Goal: Task Accomplishment & Management: Manage account settings

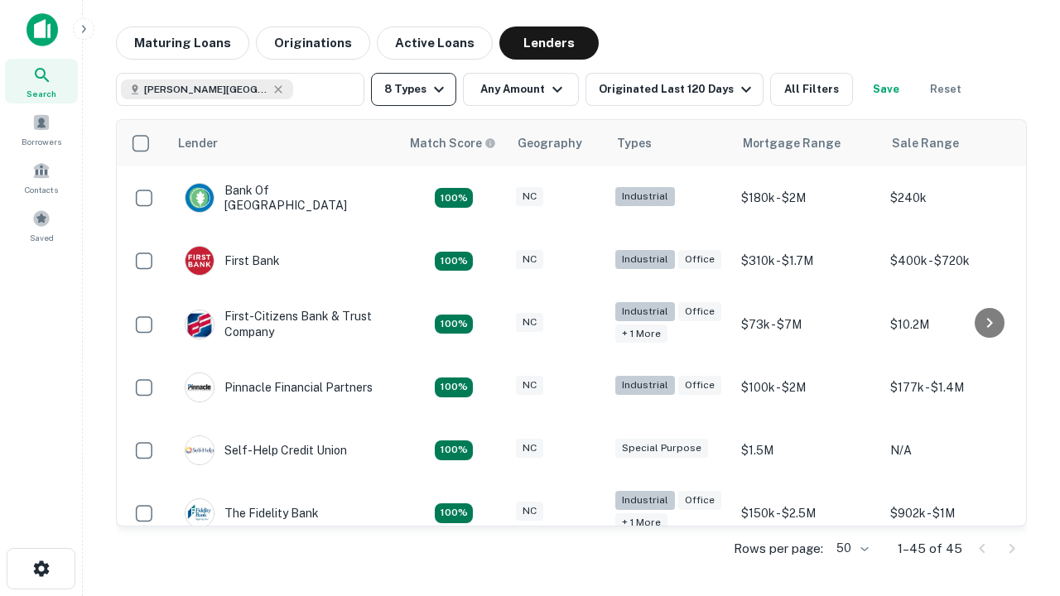
click at [413, 89] on button "8 Types" at bounding box center [413, 89] width 85 height 33
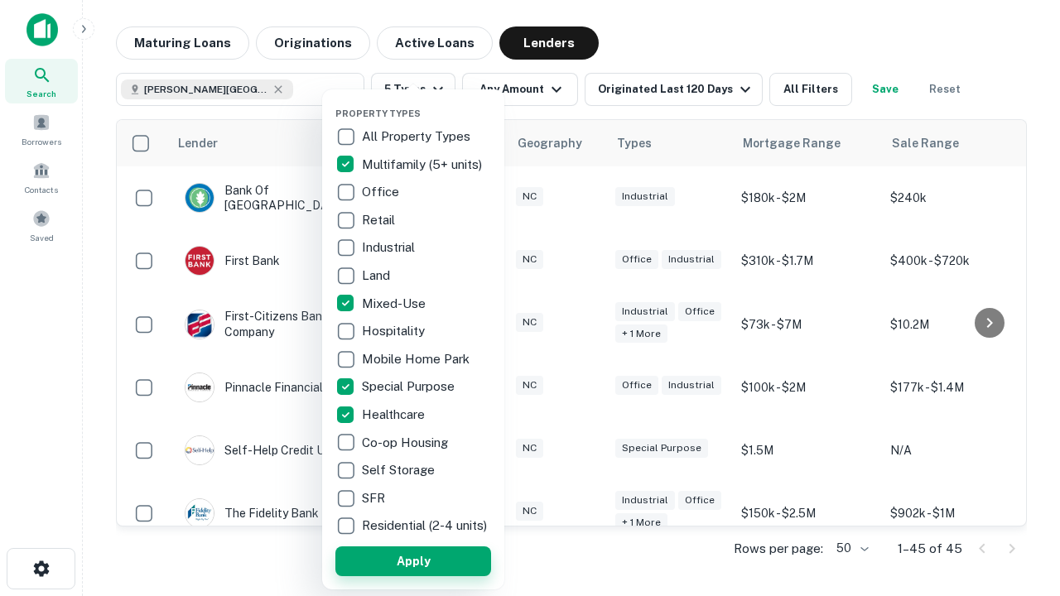
click at [413, 560] on button "Apply" at bounding box center [413, 561] width 156 height 30
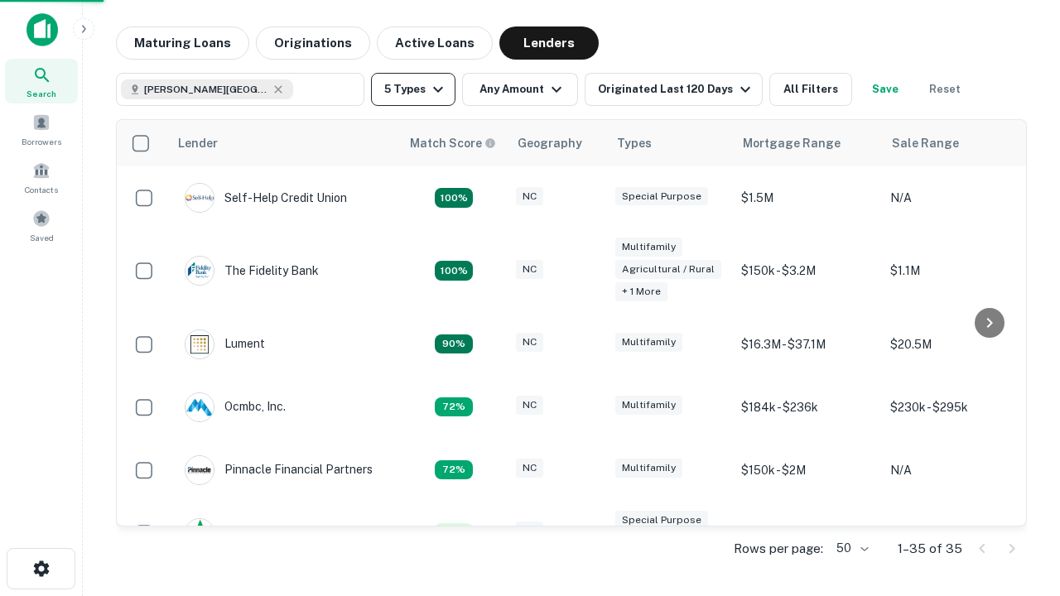
click at [413, 89] on button "5 Types" at bounding box center [413, 89] width 84 height 33
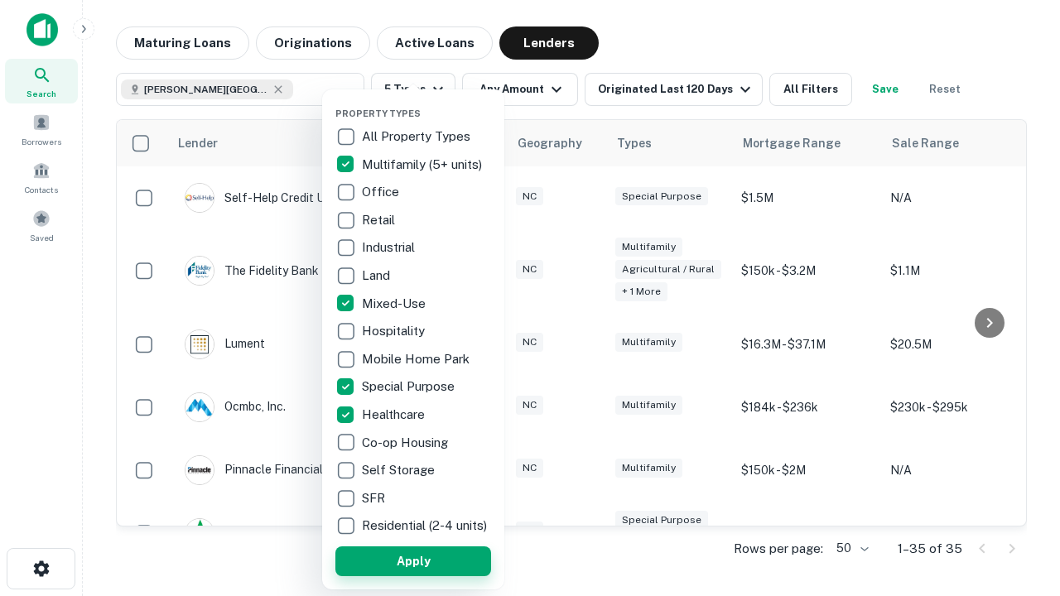
click at [443, 560] on button "Apply" at bounding box center [413, 561] width 156 height 30
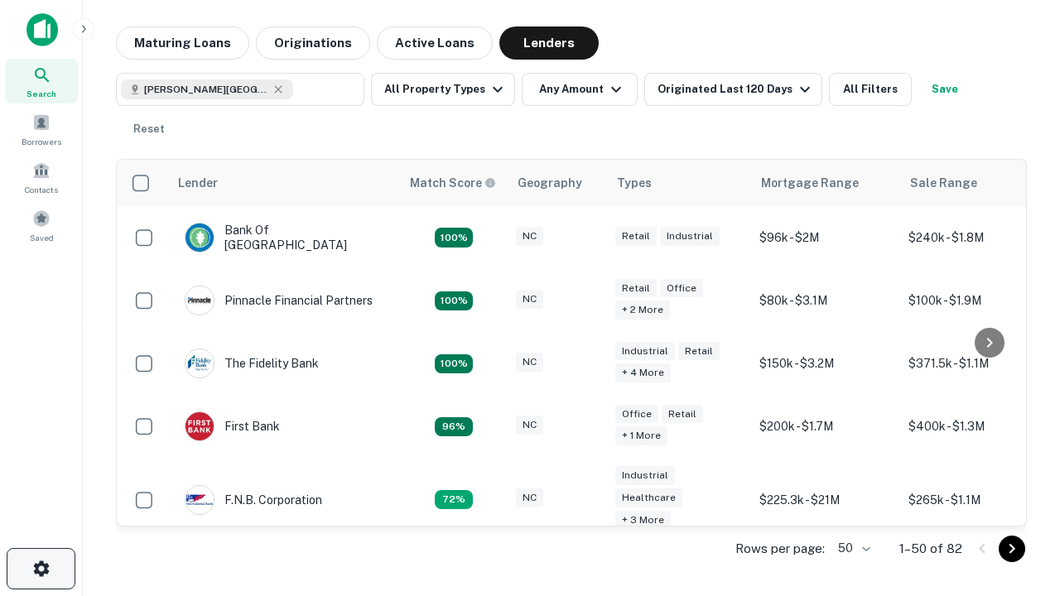
click at [41, 569] on icon "button" at bounding box center [41, 569] width 20 height 20
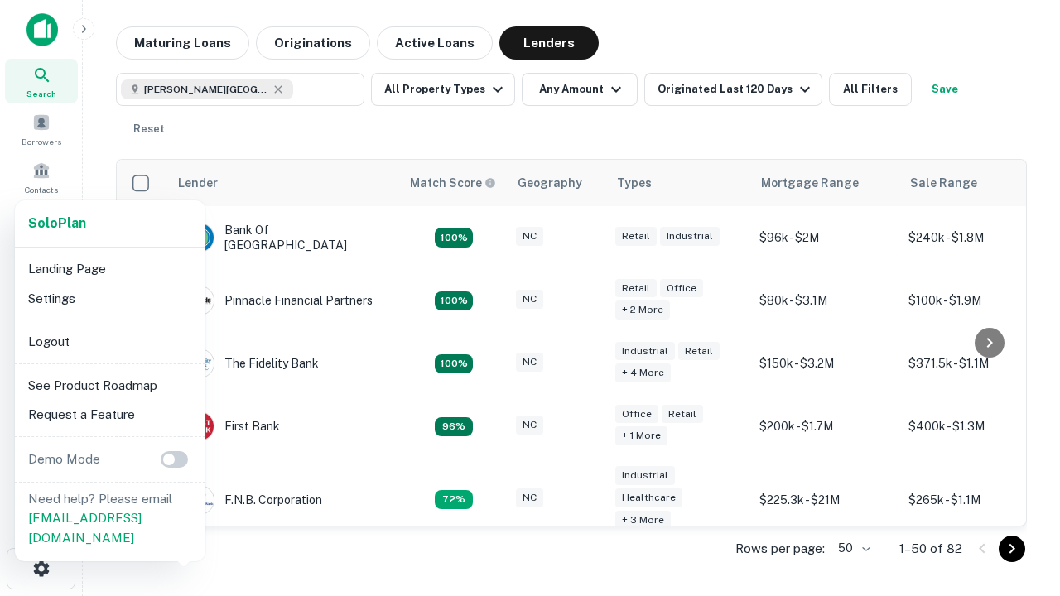
click at [109, 341] on li "Logout" at bounding box center [110, 342] width 177 height 30
